Goal: Transaction & Acquisition: Purchase product/service

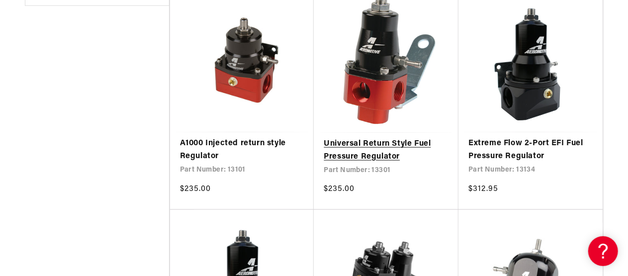
click at [371, 143] on link "Universal Return Style Fuel Pressure Regulator" at bounding box center [386, 150] width 125 height 25
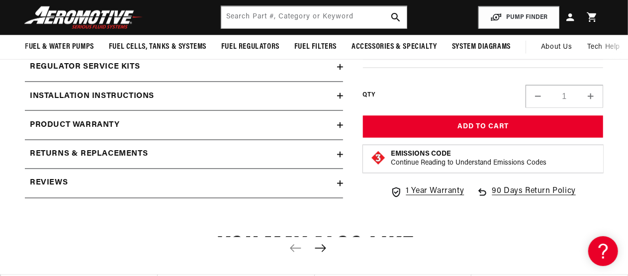
scroll to position [746, 0]
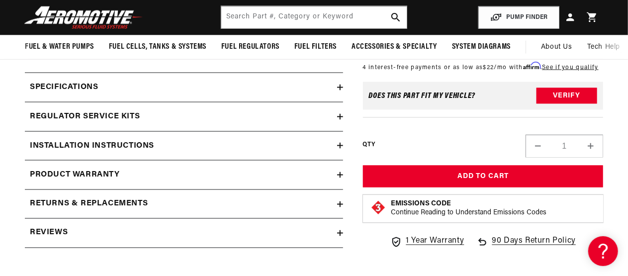
click at [314, 93] on div "Specifications" at bounding box center [181, 87] width 312 height 13
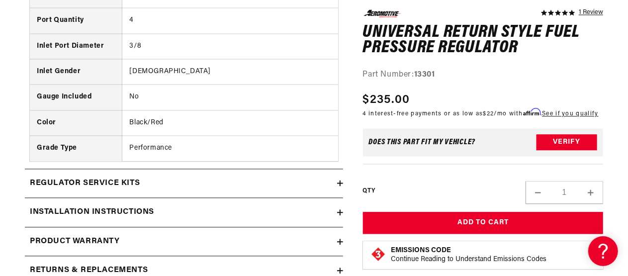
scroll to position [994, 0]
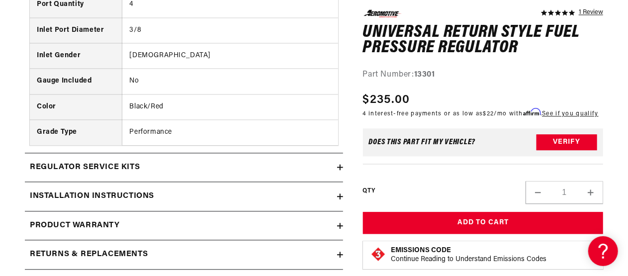
click at [148, 164] on div "Regulator Service Kits" at bounding box center [181, 167] width 312 height 13
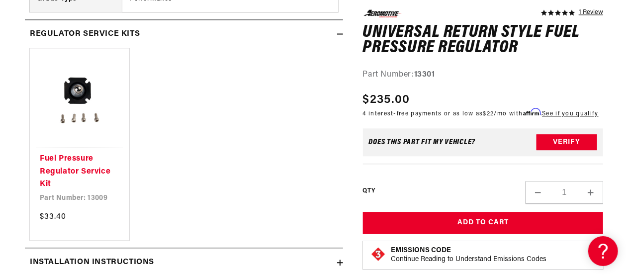
scroll to position [1144, 0]
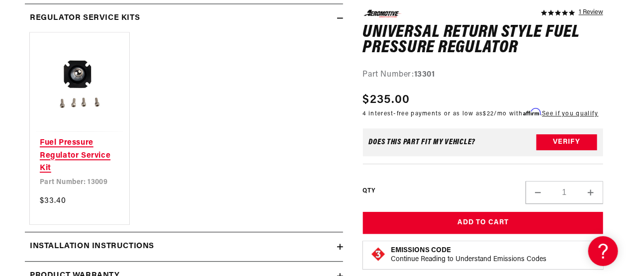
click at [77, 152] on link "Fuel Pressure Regulator Service Kit" at bounding box center [80, 156] width 80 height 38
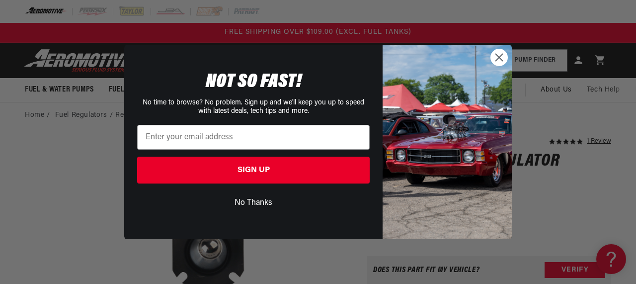
click at [501, 66] on circle "Close dialog" at bounding box center [499, 57] width 16 height 16
